Goal: Check status: Check status

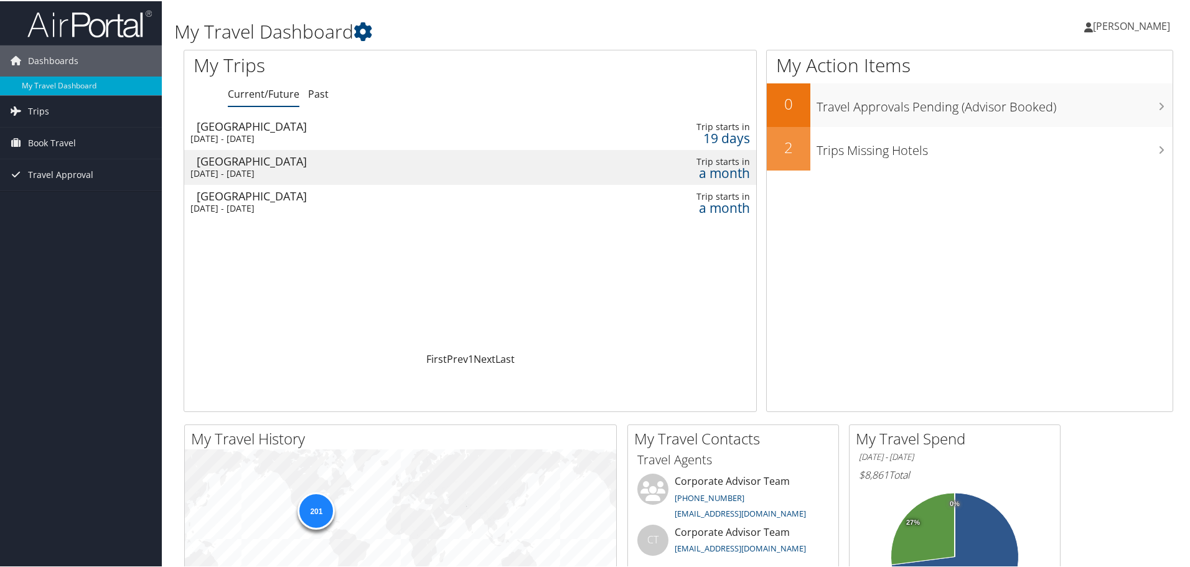
click at [237, 128] on div "Atlanta" at bounding box center [377, 124] width 360 height 11
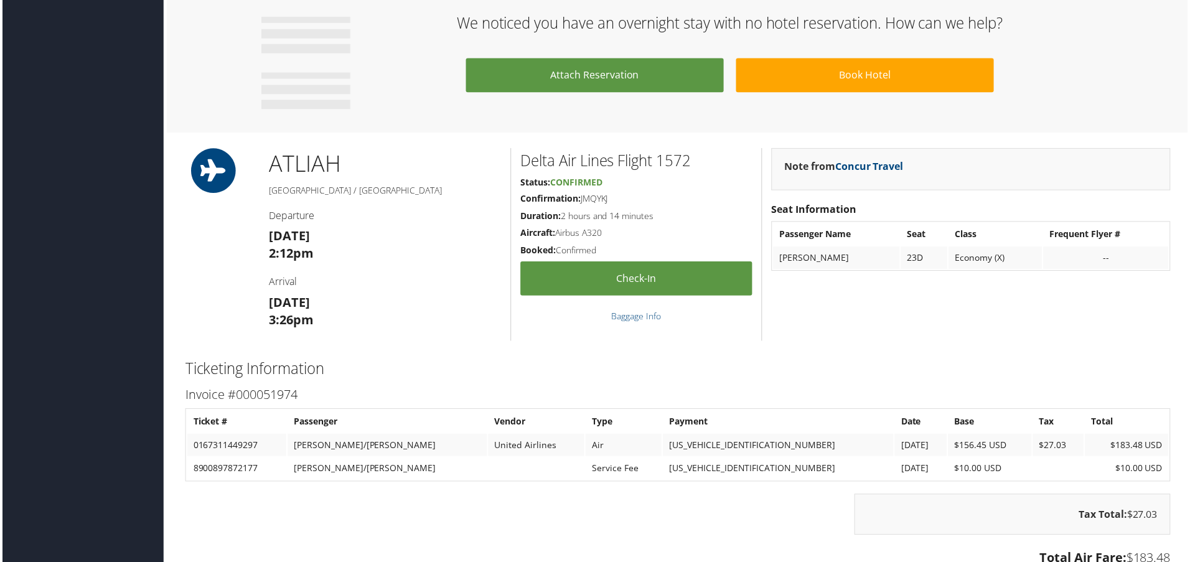
scroll to position [684, 0]
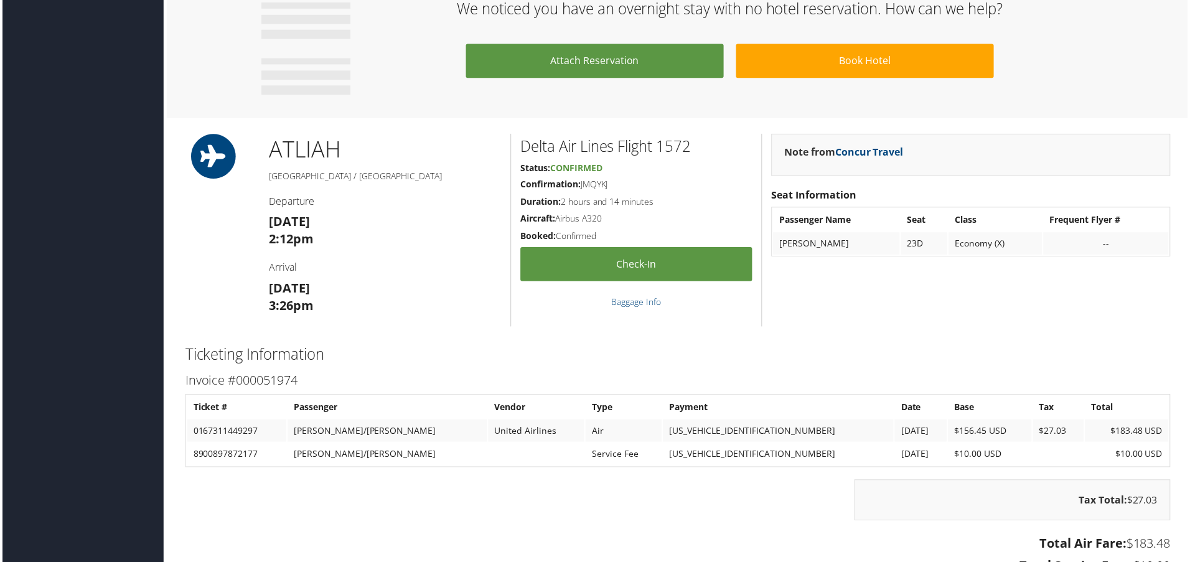
click at [314, 276] on div "ATL IAH [GEOGRAPHIC_DATA] / [GEOGRAPHIC_DATA] Departure [DATE] 2:12pm Arrival […" at bounding box center [384, 231] width 252 height 194
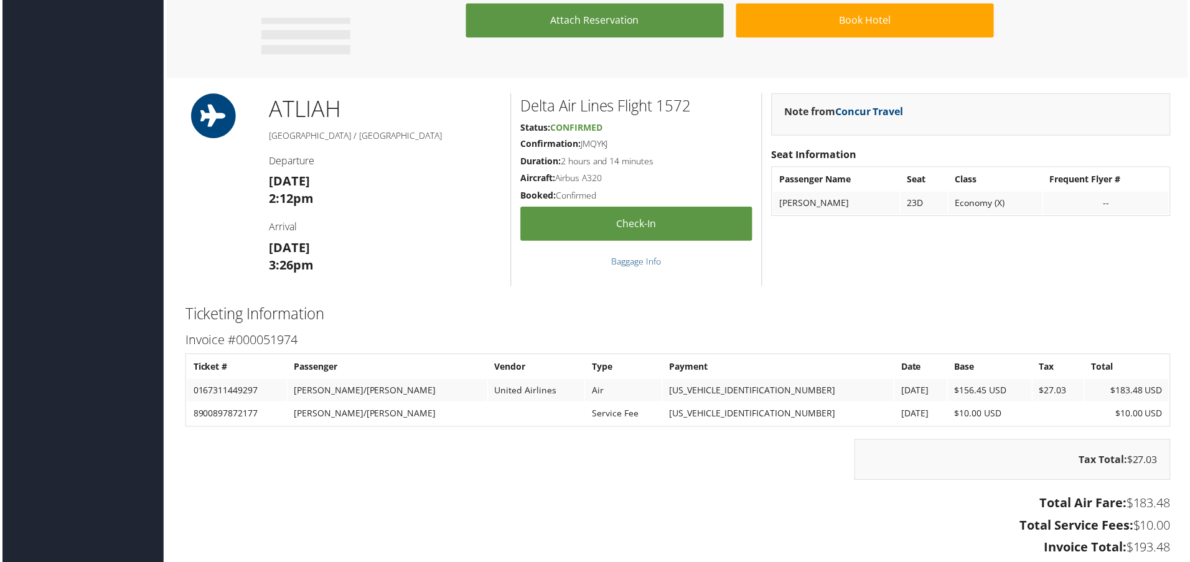
scroll to position [747, 0]
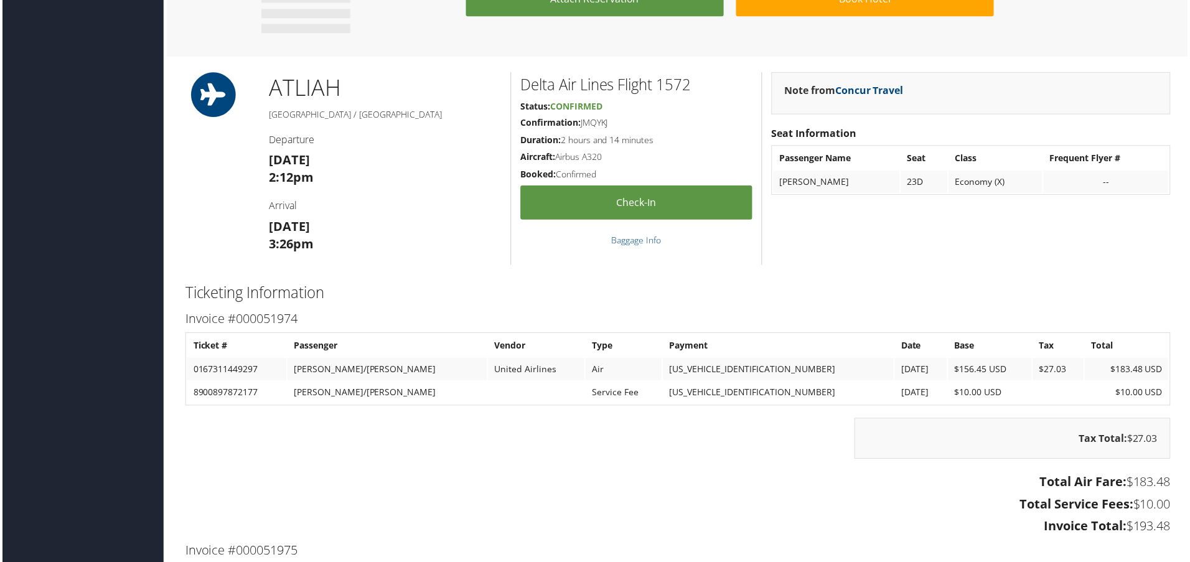
click at [534, 277] on div "86298685 [GEOGRAPHIC_DATA], [GEOGRAPHIC_DATA] [GEOGRAPHIC_DATA], [GEOGRAPHIC_DA…" at bounding box center [678, 150] width 1008 height 1717
click at [369, 267] on div "86298685 [GEOGRAPHIC_DATA], [GEOGRAPHIC_DATA] [GEOGRAPHIC_DATA], [GEOGRAPHIC_DA…" at bounding box center [678, 150] width 1008 height 1717
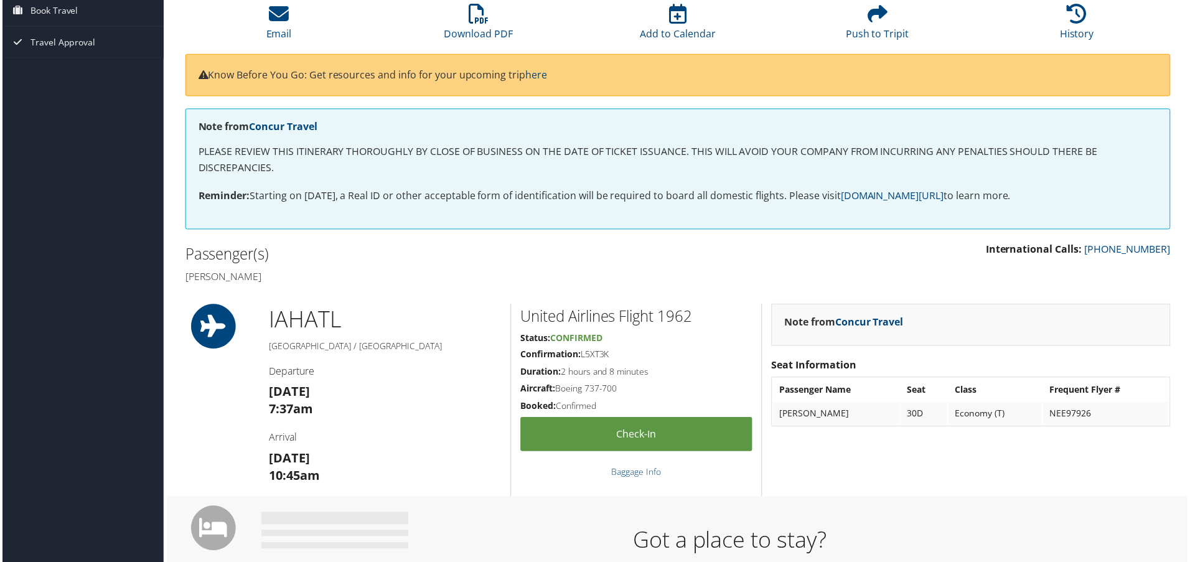
scroll to position [0, 0]
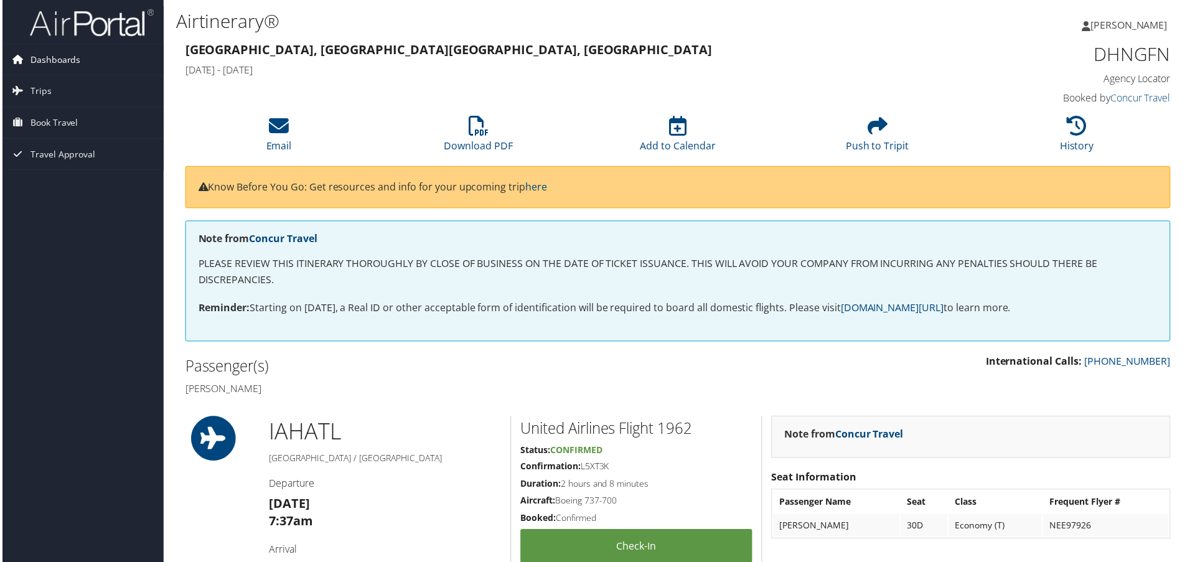
drag, startPoint x: 37, startPoint y: 58, endPoint x: 37, endPoint y: 67, distance: 8.1
click at [37, 58] on span "Dashboards" at bounding box center [53, 59] width 50 height 31
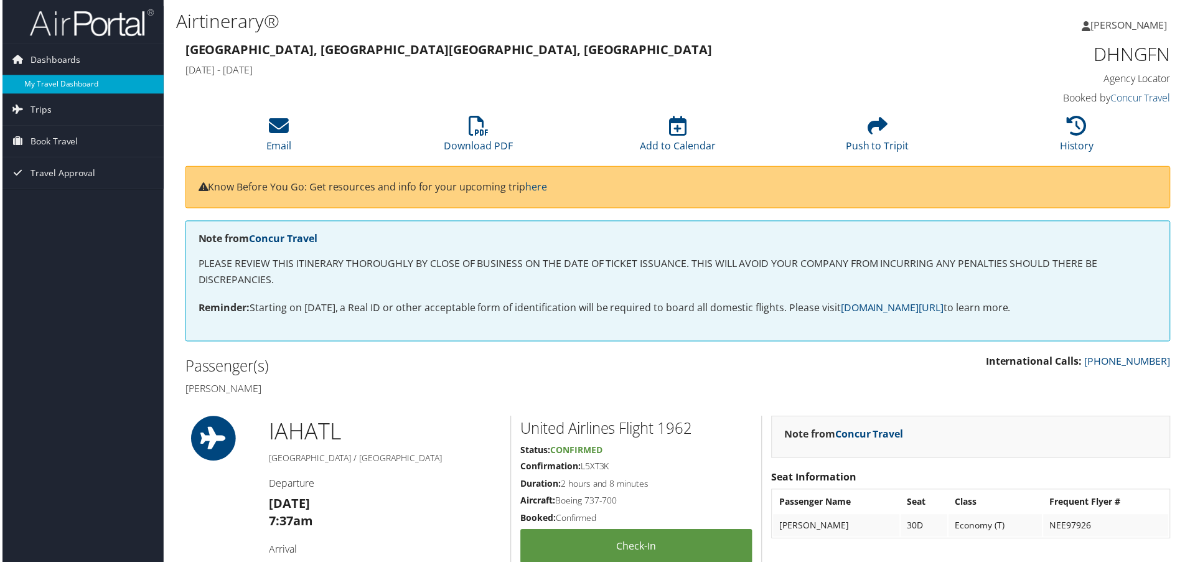
click at [39, 85] on link "My Travel Dashboard" at bounding box center [81, 84] width 162 height 19
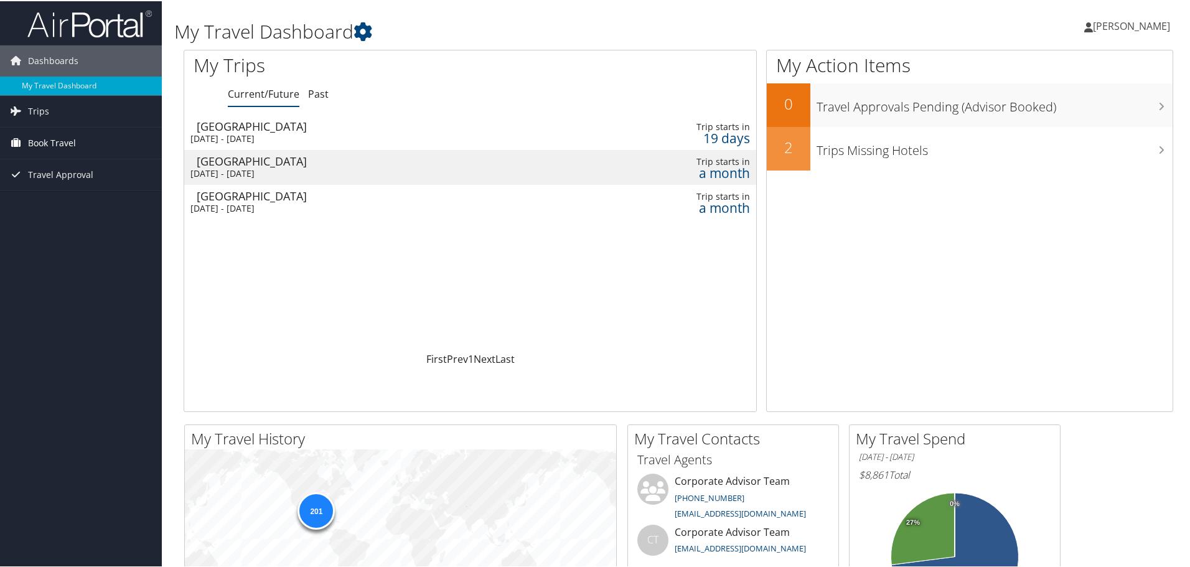
click at [57, 142] on span "Book Travel" at bounding box center [52, 141] width 48 height 31
click at [65, 172] on link "Agent Booking Request" at bounding box center [81, 166] width 162 height 19
